Goal: Transaction & Acquisition: Book appointment/travel/reservation

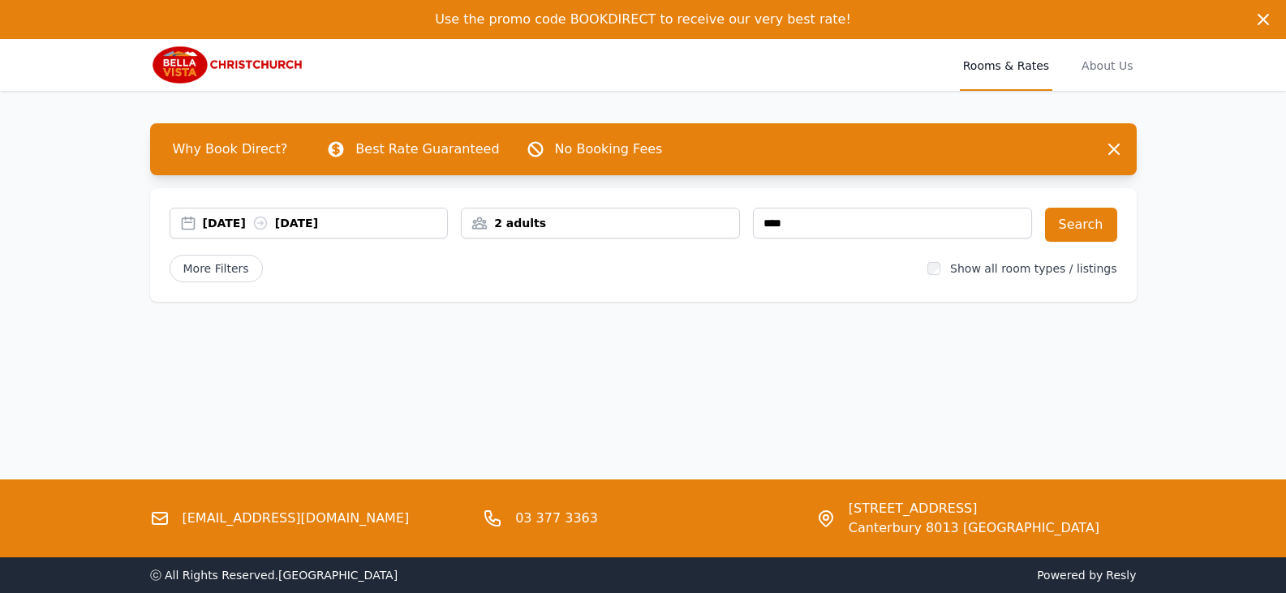
click at [241, 225] on div "[DATE] [DATE]" at bounding box center [325, 223] width 245 height 16
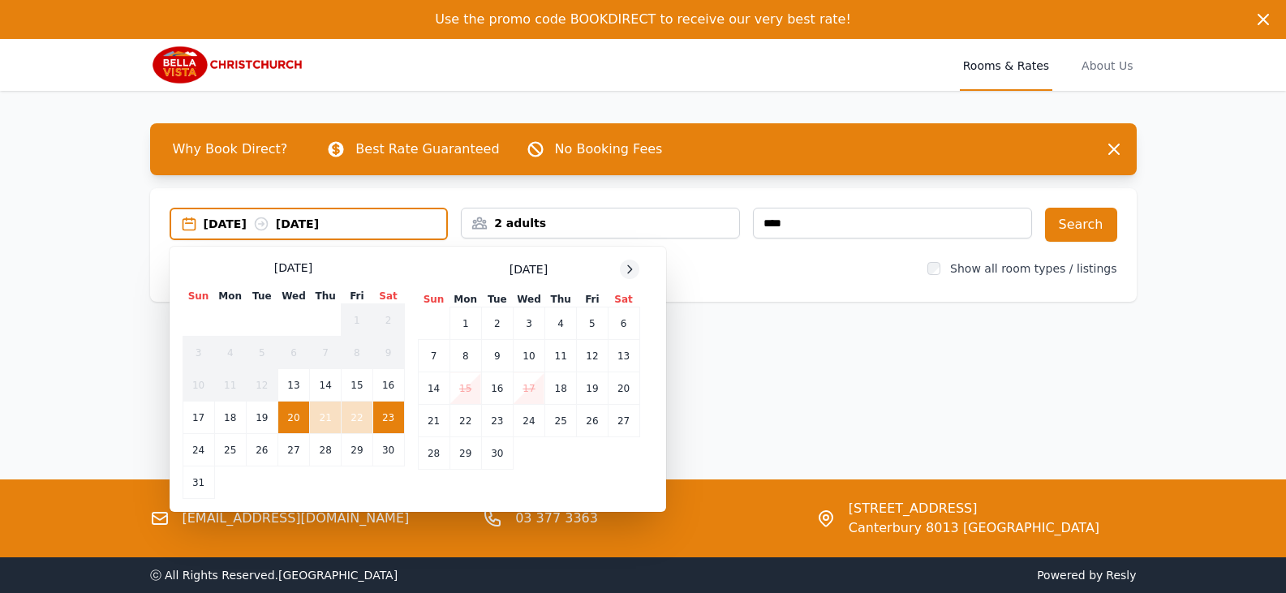
click at [630, 270] on icon at bounding box center [629, 269] width 13 height 13
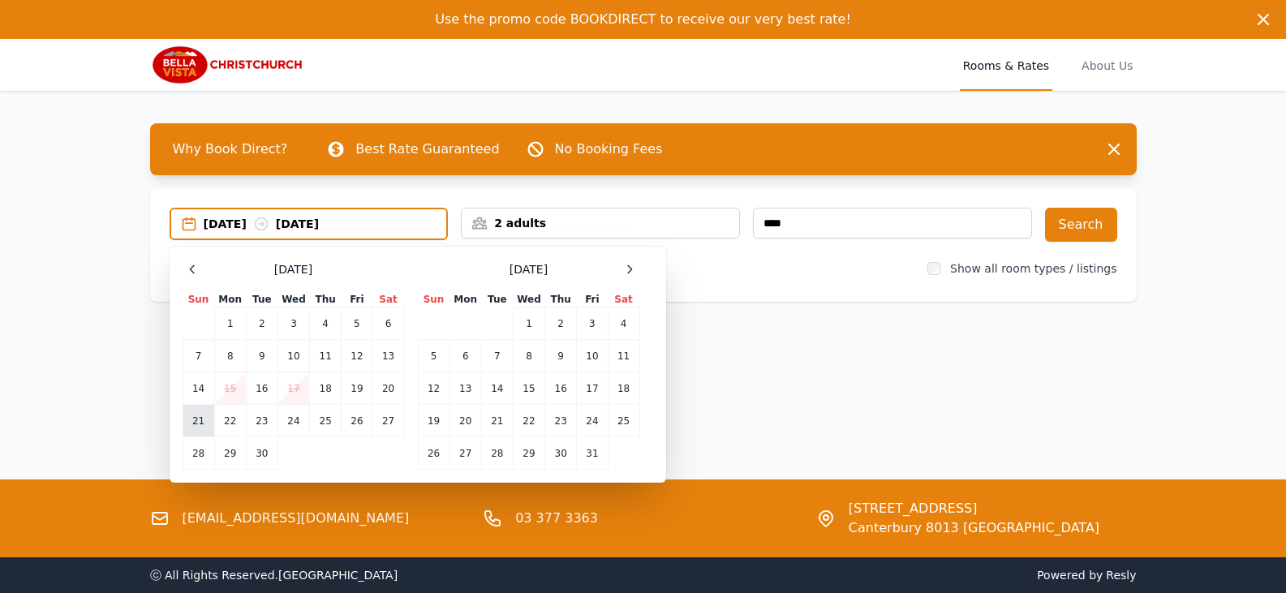
click at [202, 427] on td "21" at bounding box center [199, 421] width 32 height 32
click at [338, 230] on div "[DATE] --" at bounding box center [325, 224] width 243 height 16
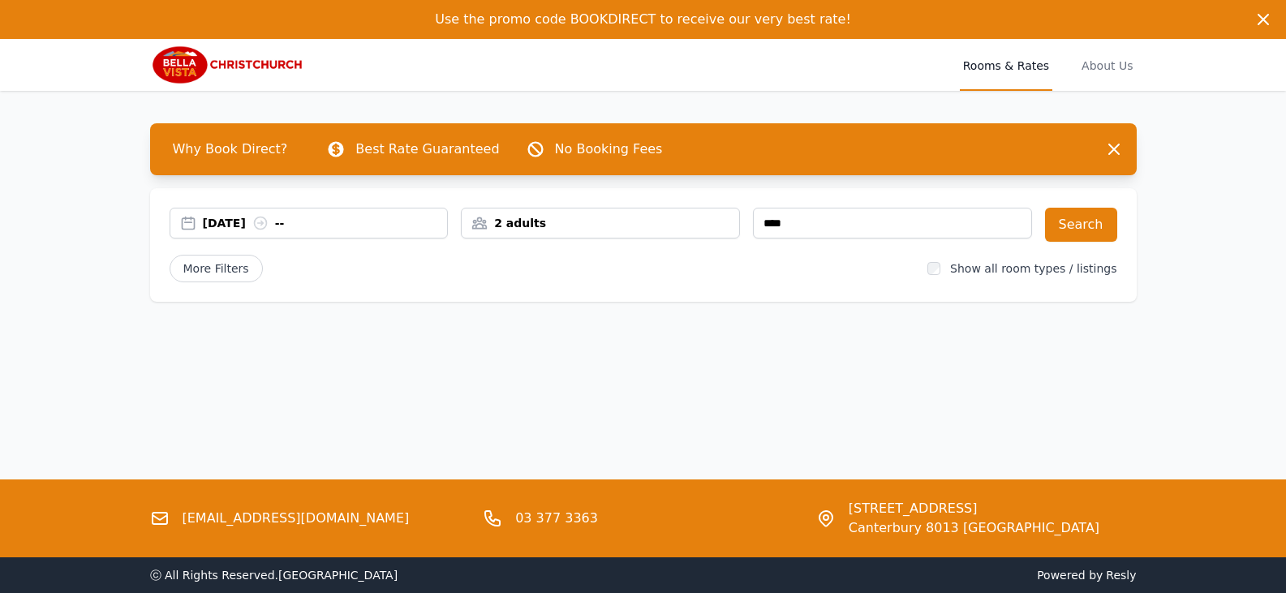
click at [304, 223] on div "[DATE] --" at bounding box center [325, 223] width 245 height 16
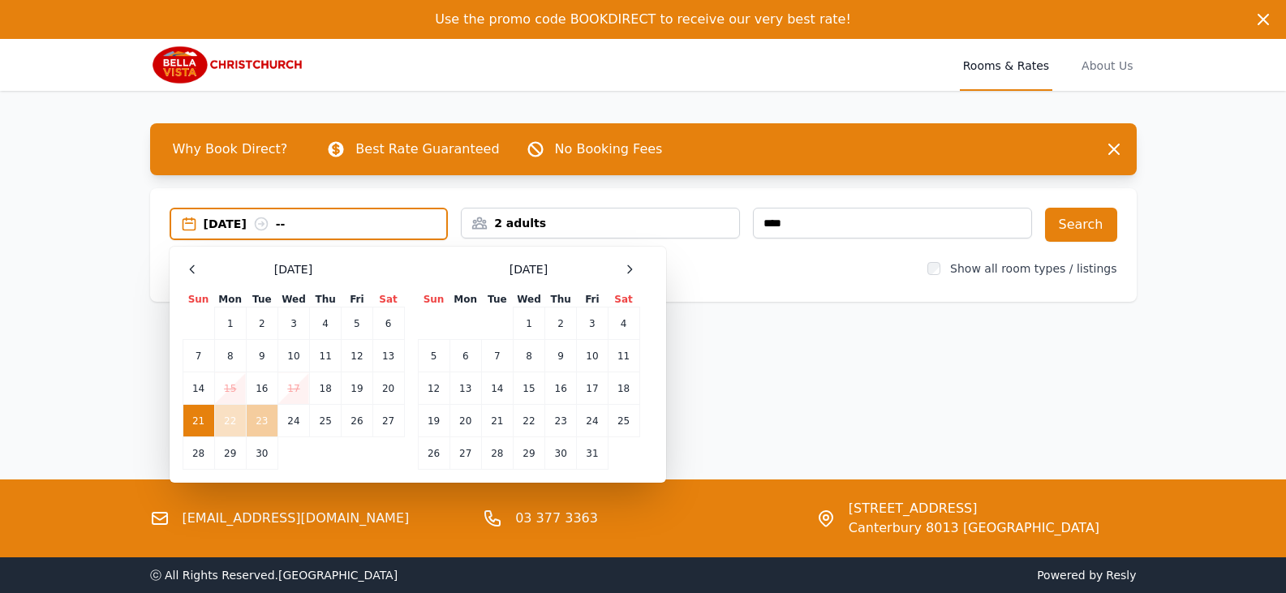
click at [266, 424] on td "23" at bounding box center [262, 421] width 32 height 32
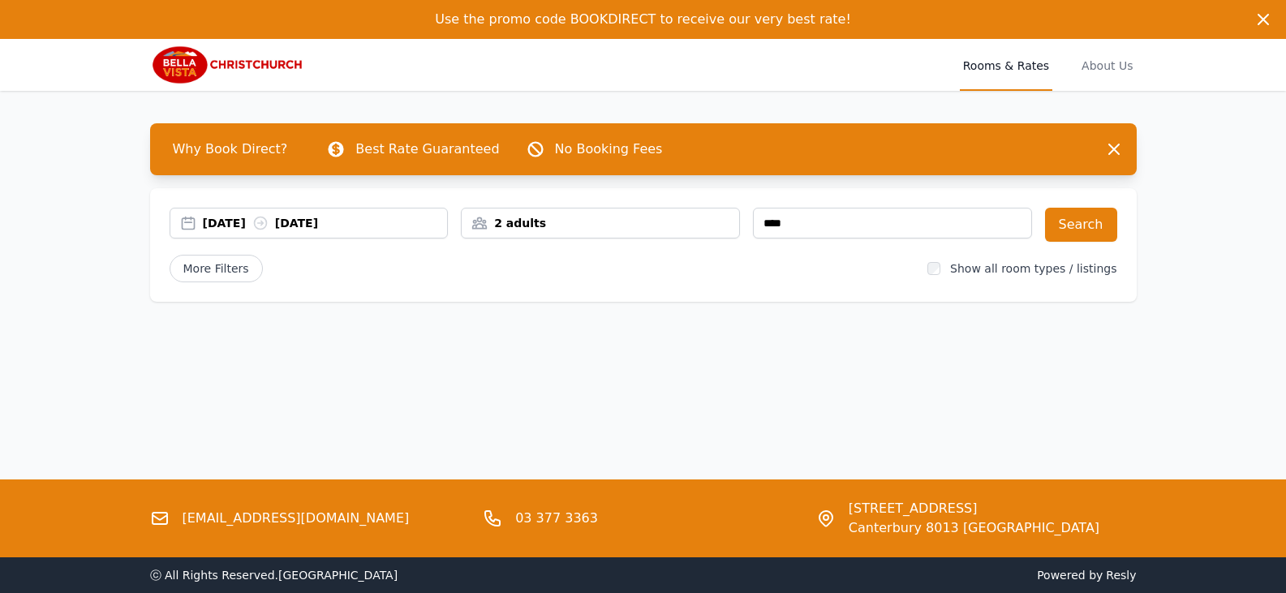
click at [224, 224] on div "[DATE] [DATE]" at bounding box center [325, 223] width 245 height 16
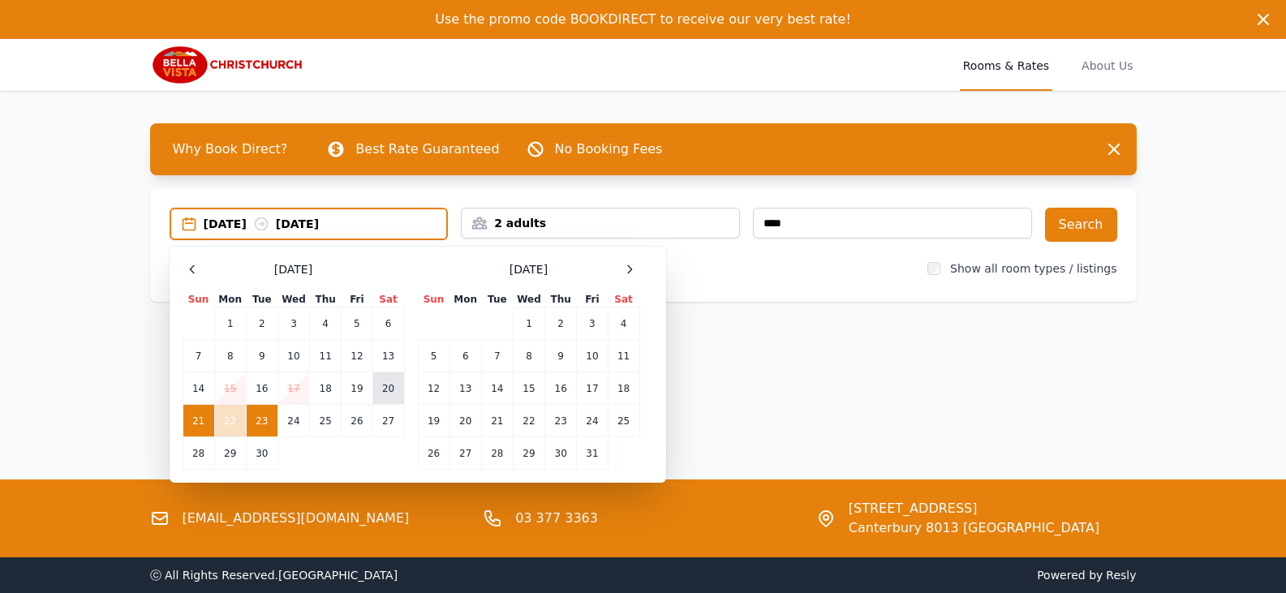
click at [393, 390] on td "20" at bounding box center [389, 389] width 32 height 32
click at [265, 426] on td "23" at bounding box center [262, 421] width 32 height 32
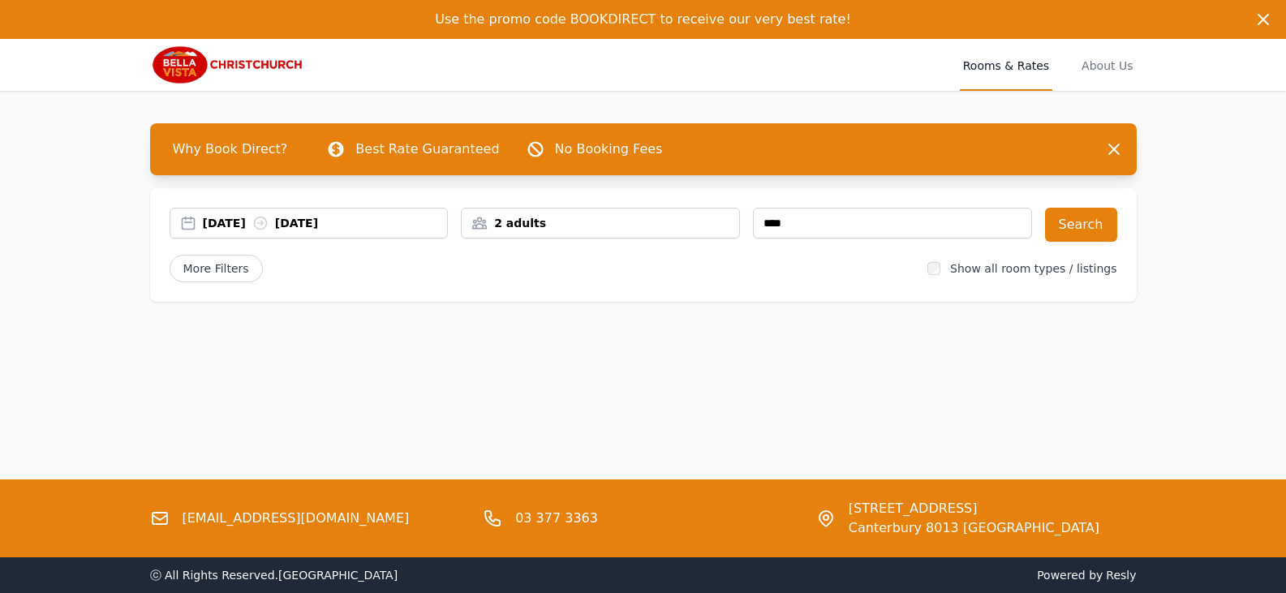
click at [543, 221] on div "2 adults" at bounding box center [601, 223] width 278 height 16
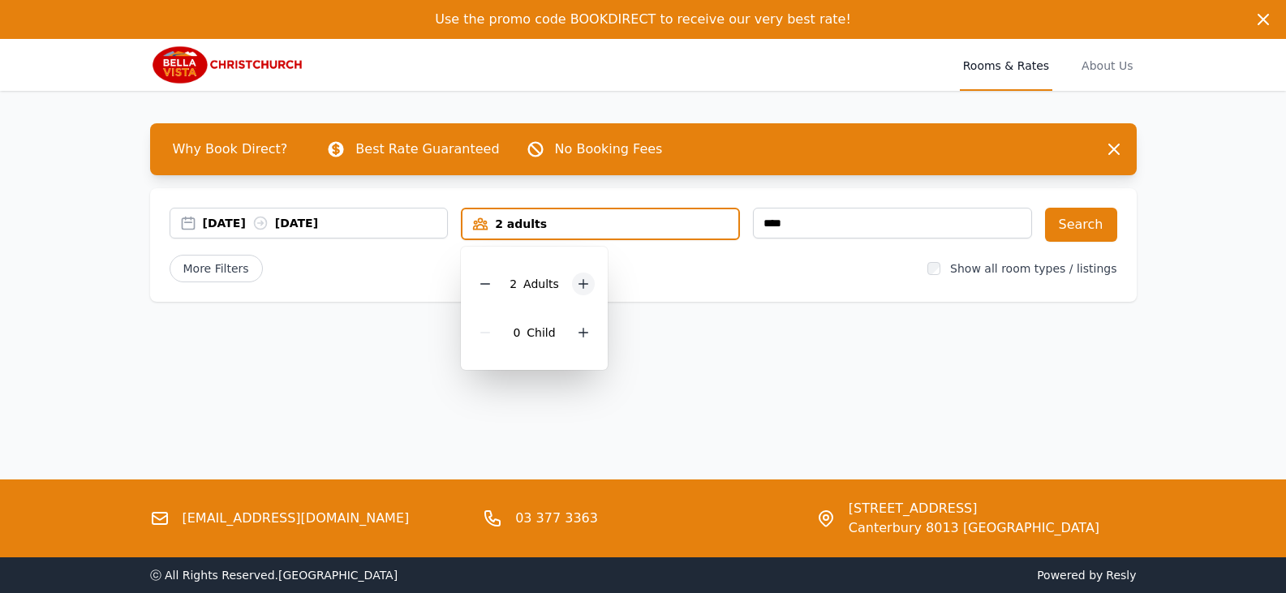
click at [584, 281] on icon at bounding box center [583, 284] width 13 height 13
click at [776, 274] on div "More Filters" at bounding box center [543, 269] width 746 height 28
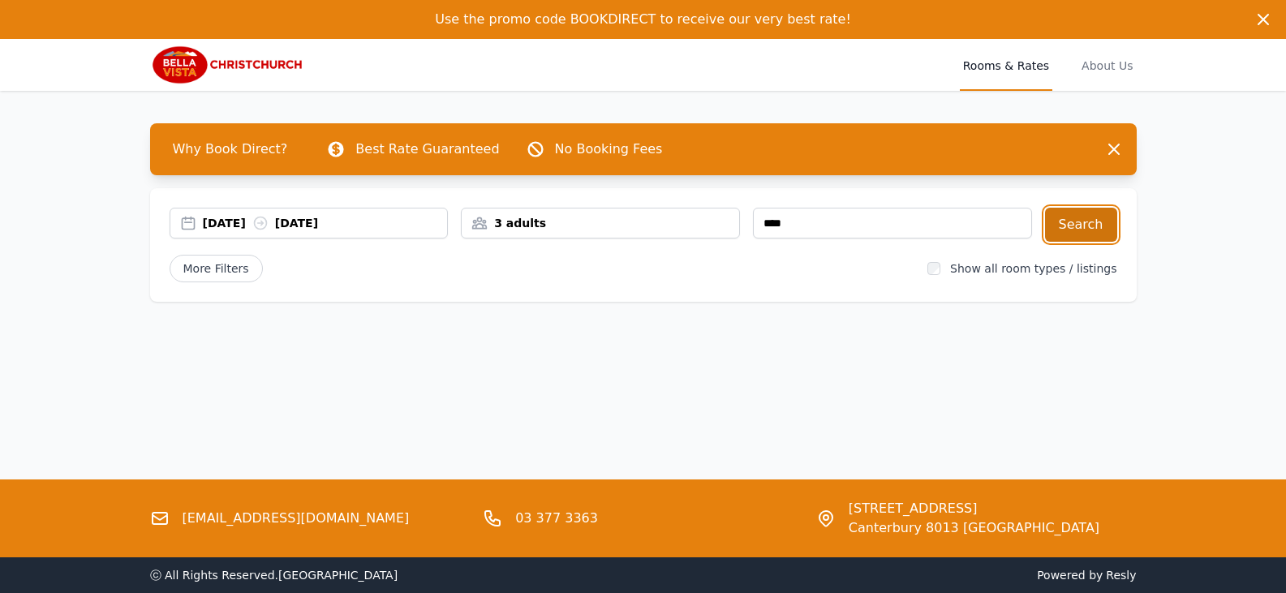
click at [1094, 227] on button "Search" at bounding box center [1081, 225] width 72 height 34
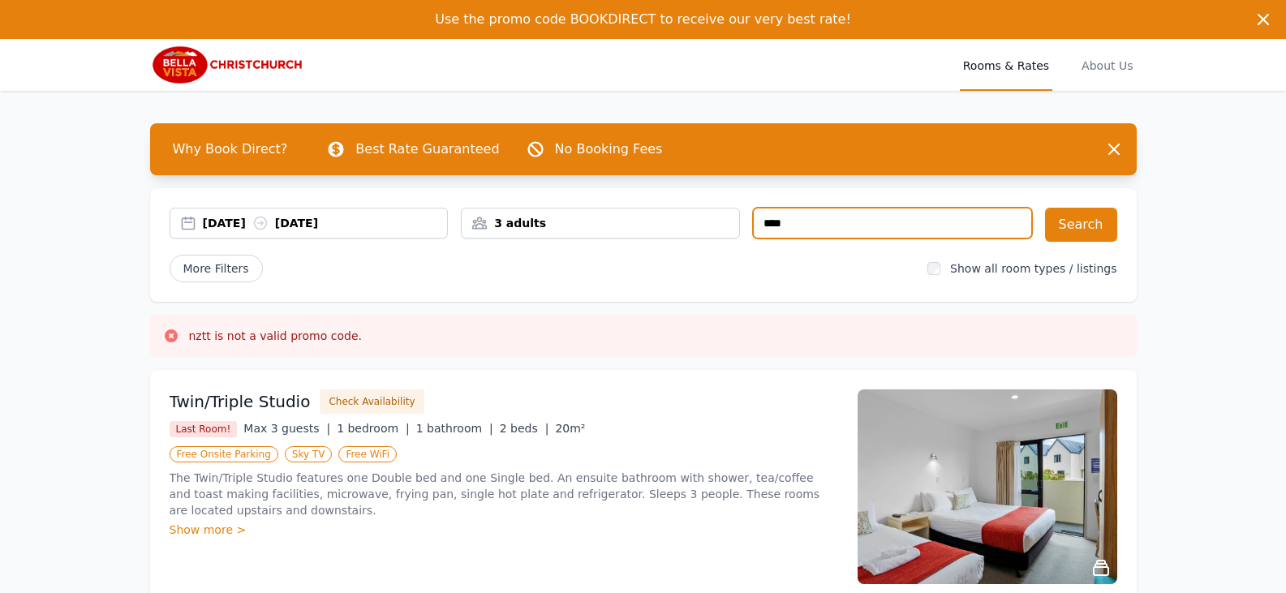
drag, startPoint x: 813, startPoint y: 226, endPoint x: 748, endPoint y: 230, distance: 65.1
click at [748, 230] on div "[DATE] [DATE] 3 adults ****" at bounding box center [601, 225] width 863 height 34
type input "****"
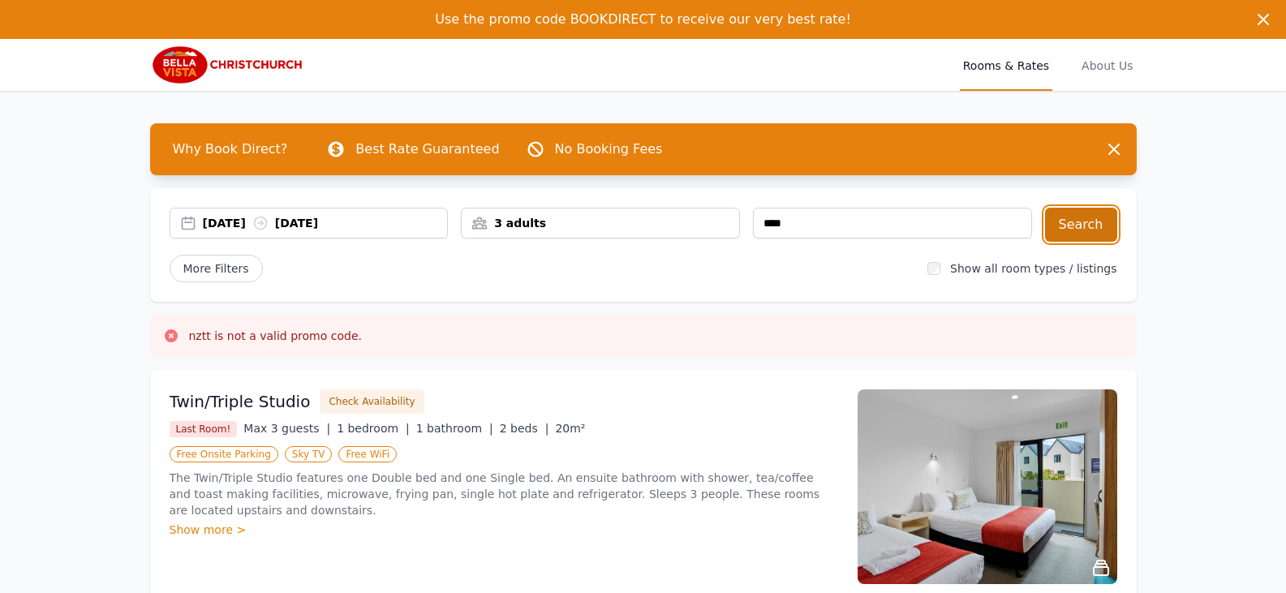
click at [1080, 226] on button "Search" at bounding box center [1081, 225] width 72 height 34
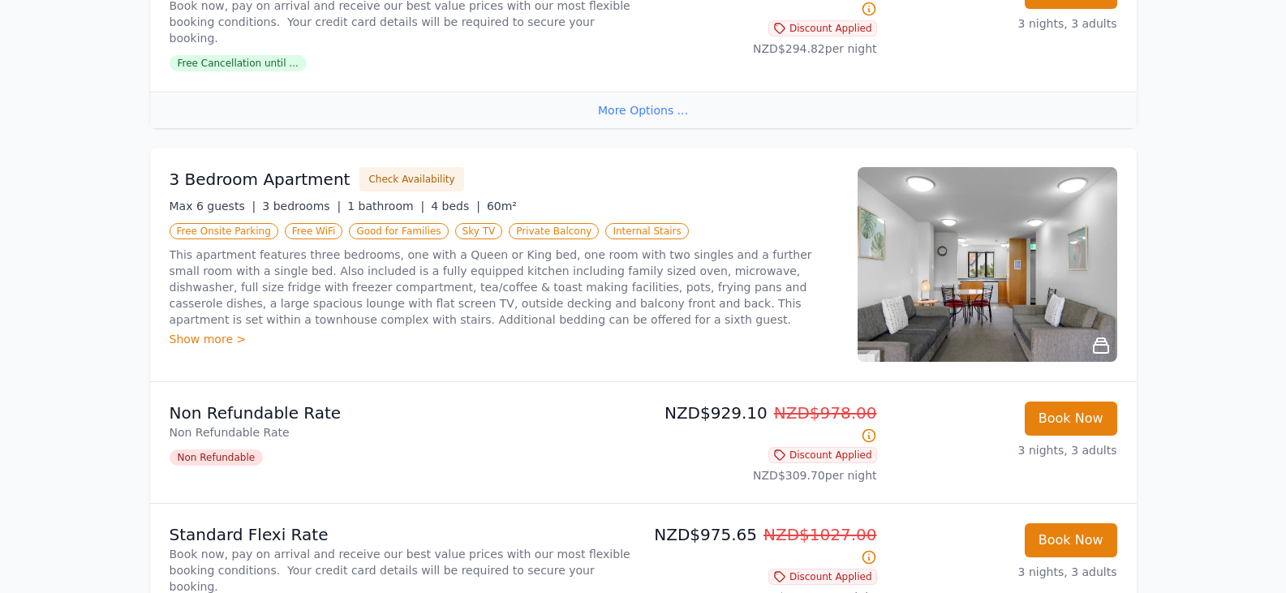
scroll to position [1704, 0]
